Goal: Navigation & Orientation: Find specific page/section

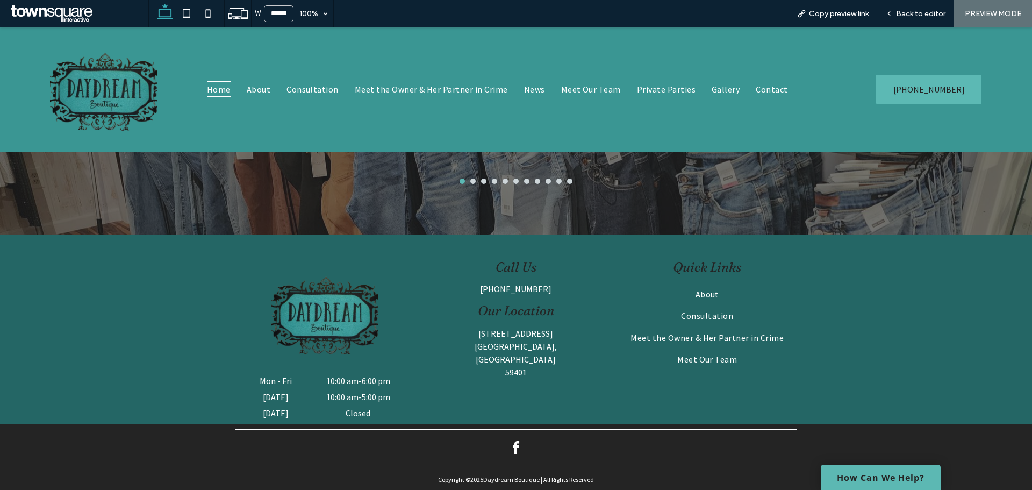
scroll to position [2374, 0]
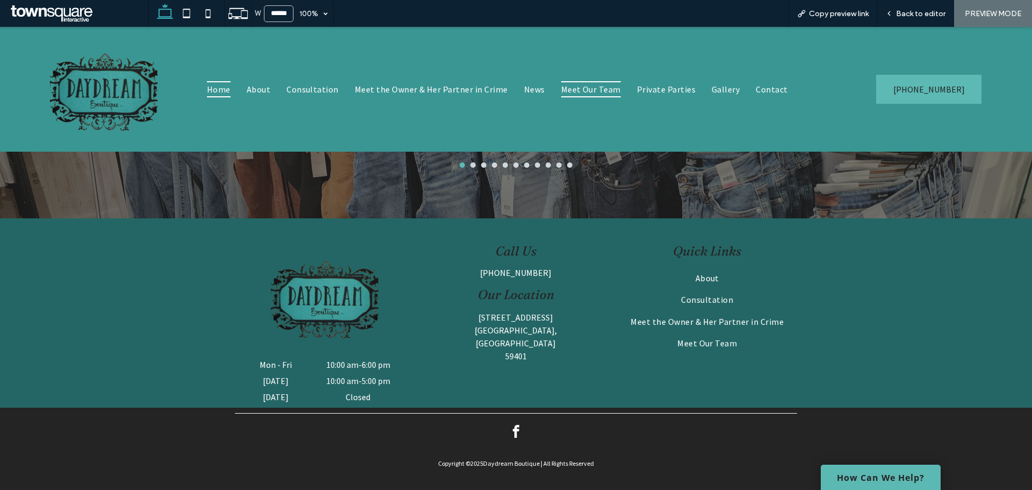
click at [591, 92] on span "Meet Our Team" at bounding box center [591, 89] width 60 height 16
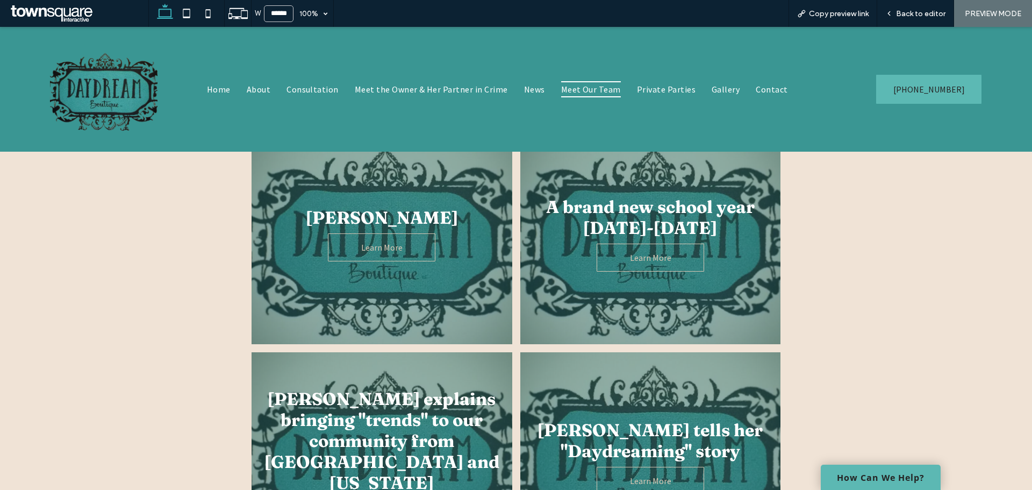
scroll to position [645, 0]
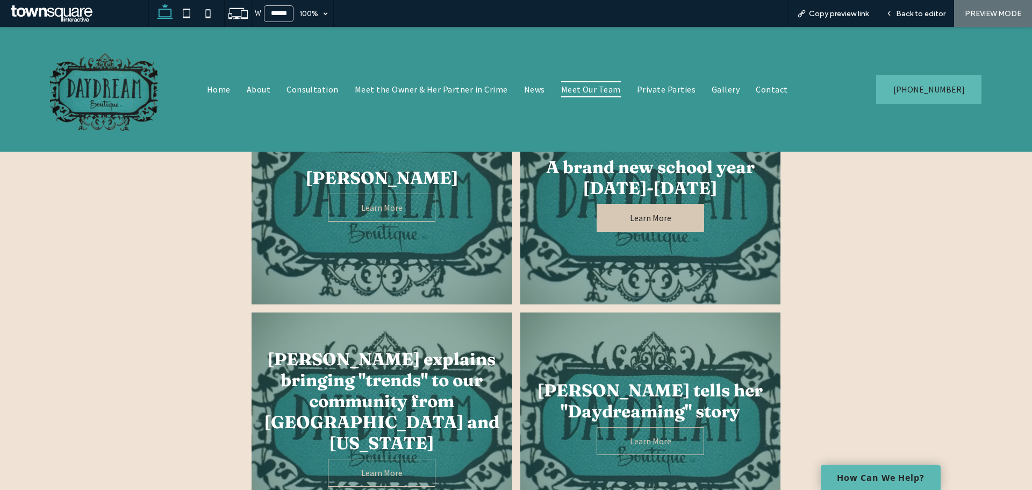
click at [641, 217] on span "Learn More" at bounding box center [650, 217] width 63 height 21
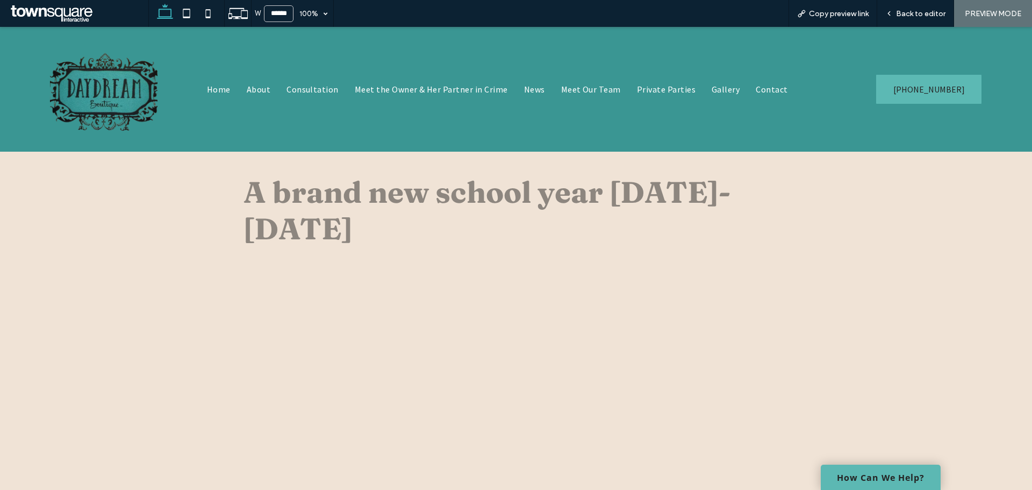
scroll to position [215, 0]
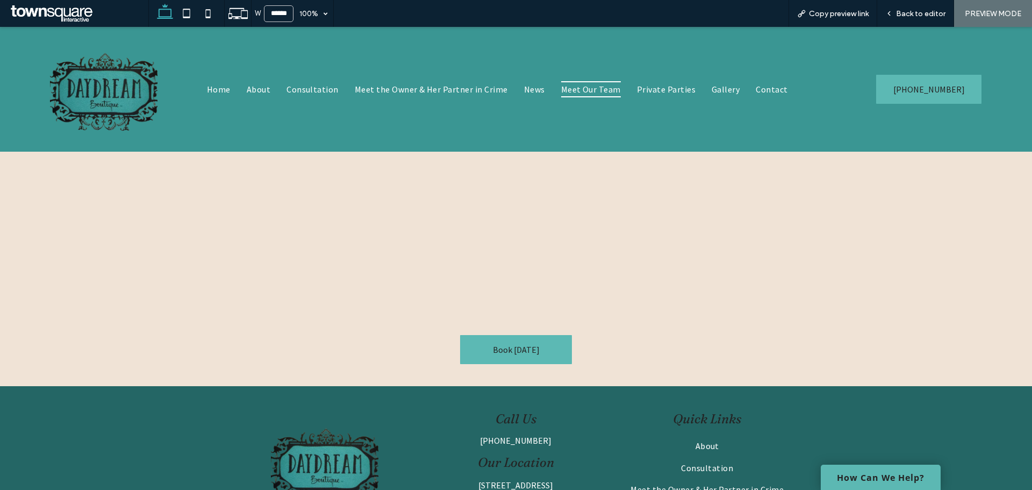
click at [594, 92] on span "Meet Our Team" at bounding box center [591, 89] width 60 height 16
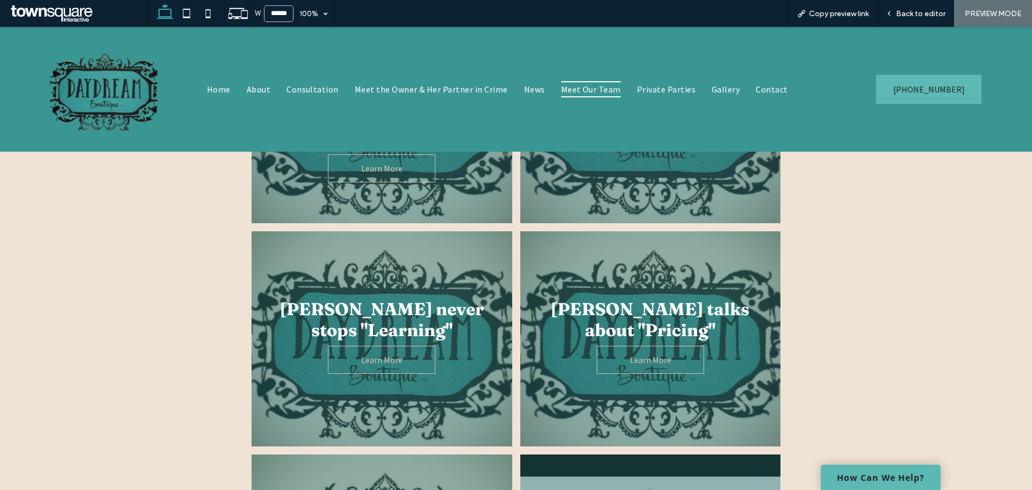
scroll to position [1290, 0]
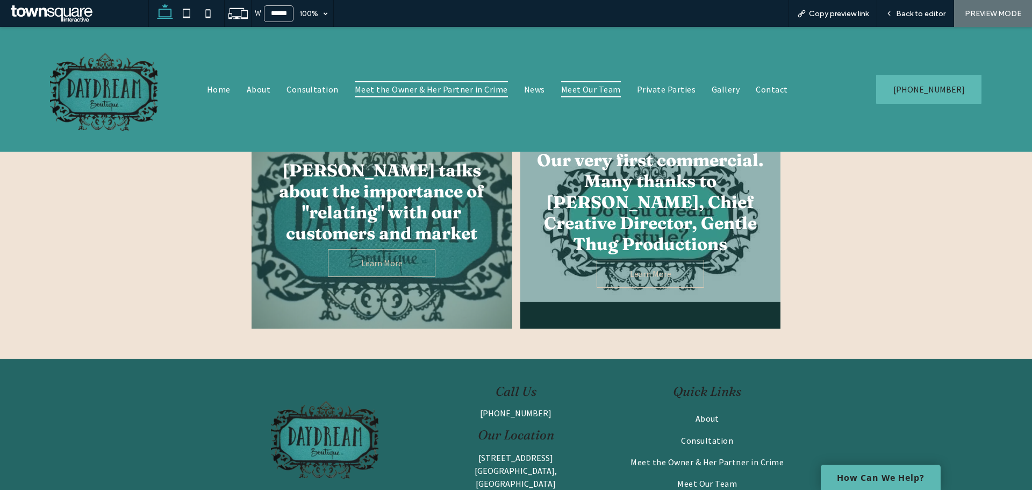
click at [474, 89] on span "Meet the Owner & Her Partner in Crime" at bounding box center [431, 89] width 153 height 16
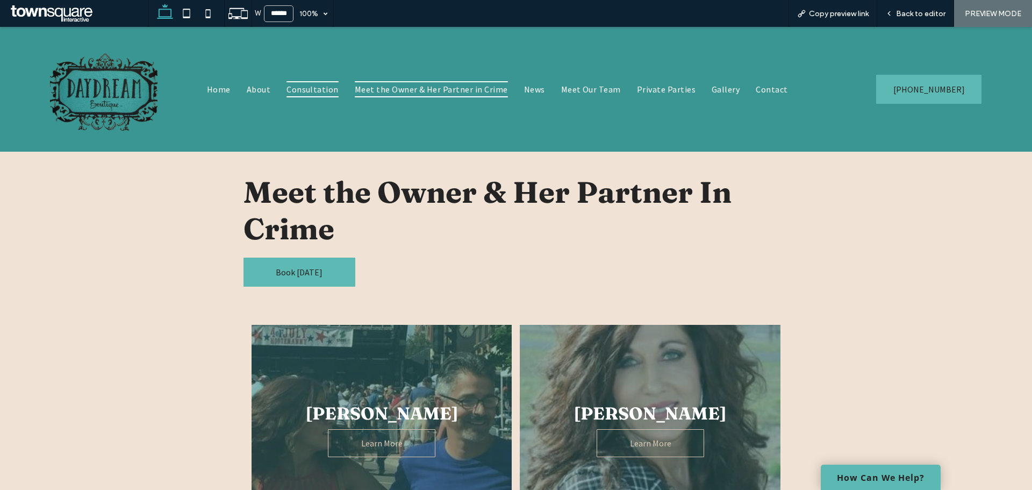
click at [319, 92] on span "Consultation" at bounding box center [312, 89] width 52 height 16
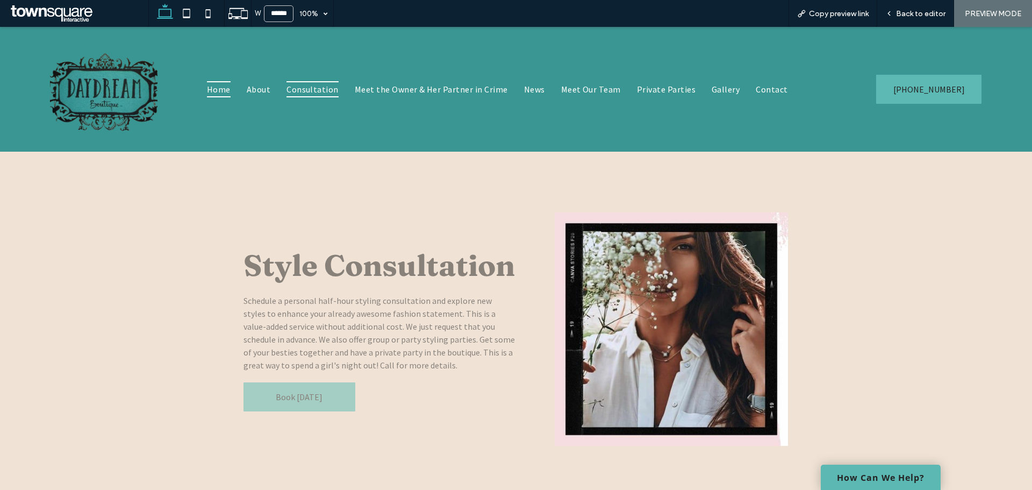
click at [212, 93] on span "Home" at bounding box center [219, 89] width 24 height 16
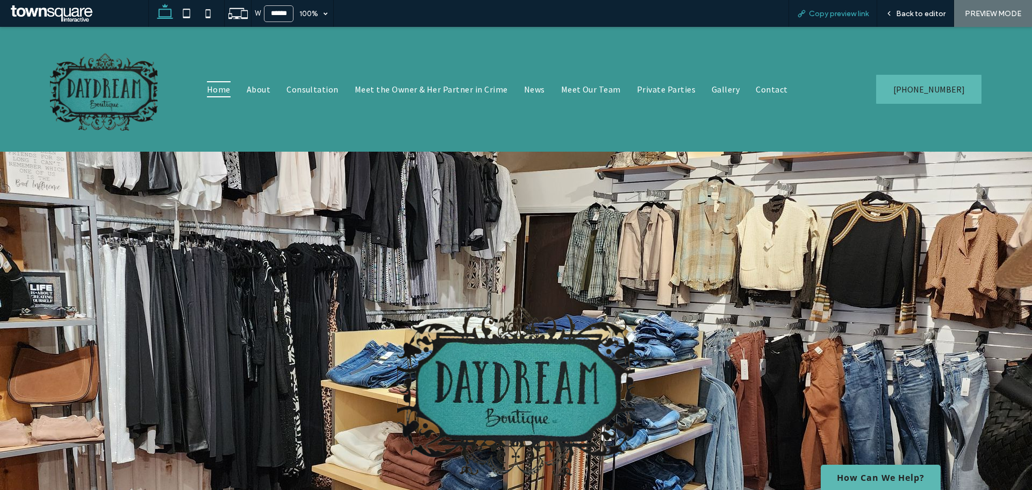
click at [850, 17] on span "Copy preview link" at bounding box center [839, 13] width 60 height 9
